Goal: Navigation & Orientation: Find specific page/section

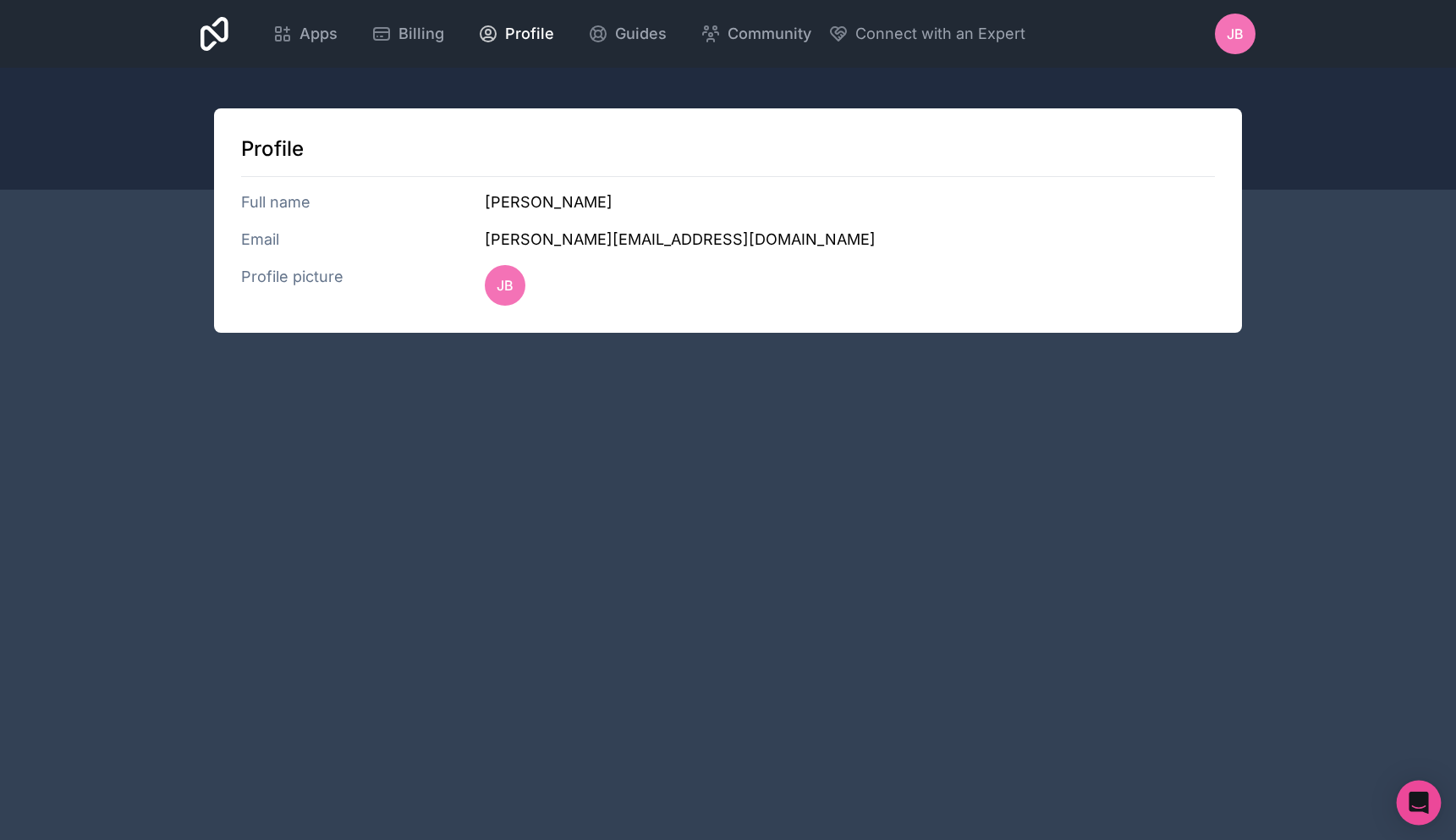
click at [1423, 800] on icon "Open Intercom Messenger" at bounding box center [1418, 802] width 19 height 22
click at [1424, 803] on icon "Open Intercom Messenger" at bounding box center [1418, 802] width 19 height 22
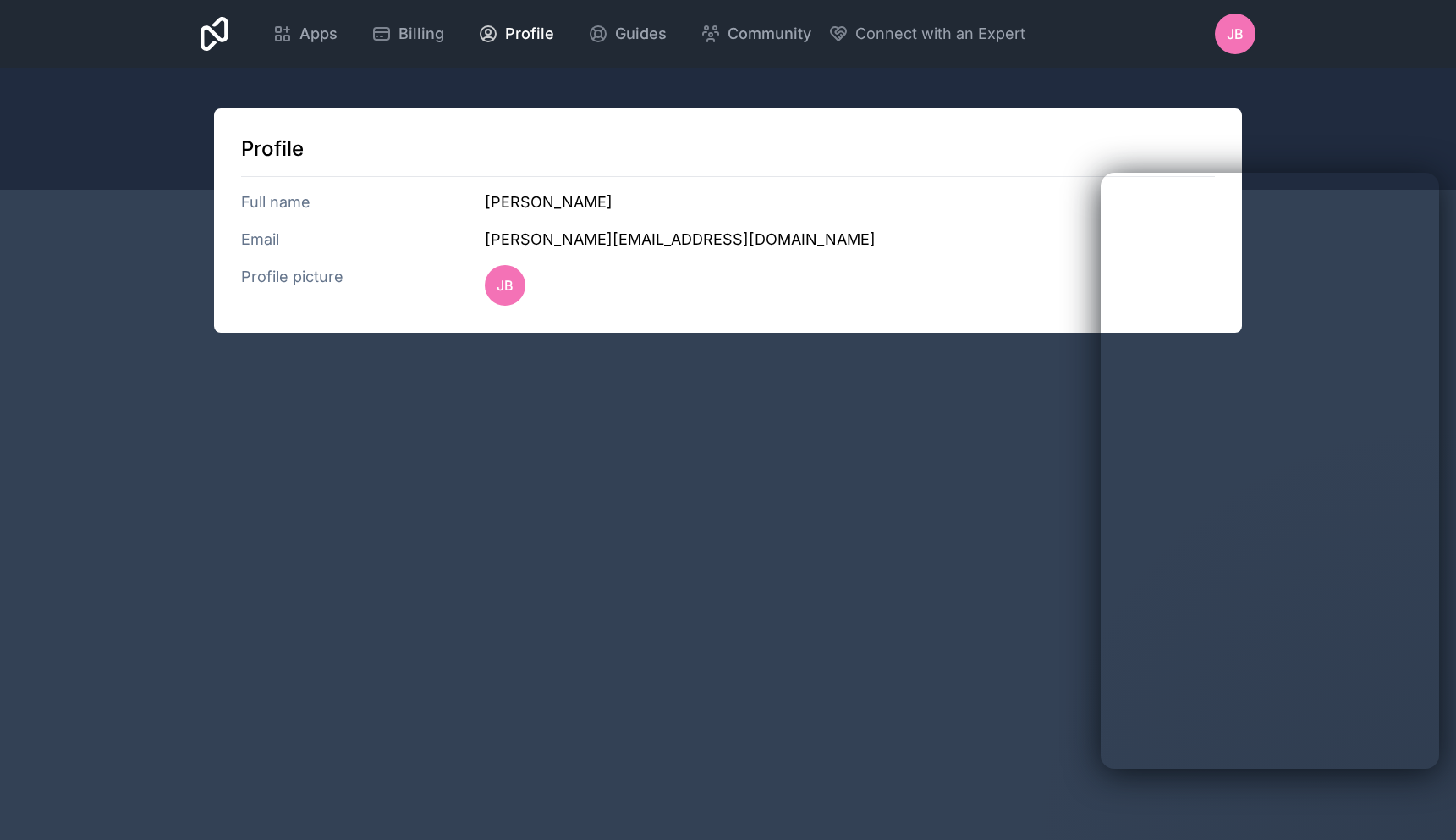
click at [531, 486] on div "Apps Billing Profile Guides Community Connect with an Expert JB Billing Profile…" at bounding box center [728, 420] width 1456 height 840
